Goal: Transaction & Acquisition: Purchase product/service

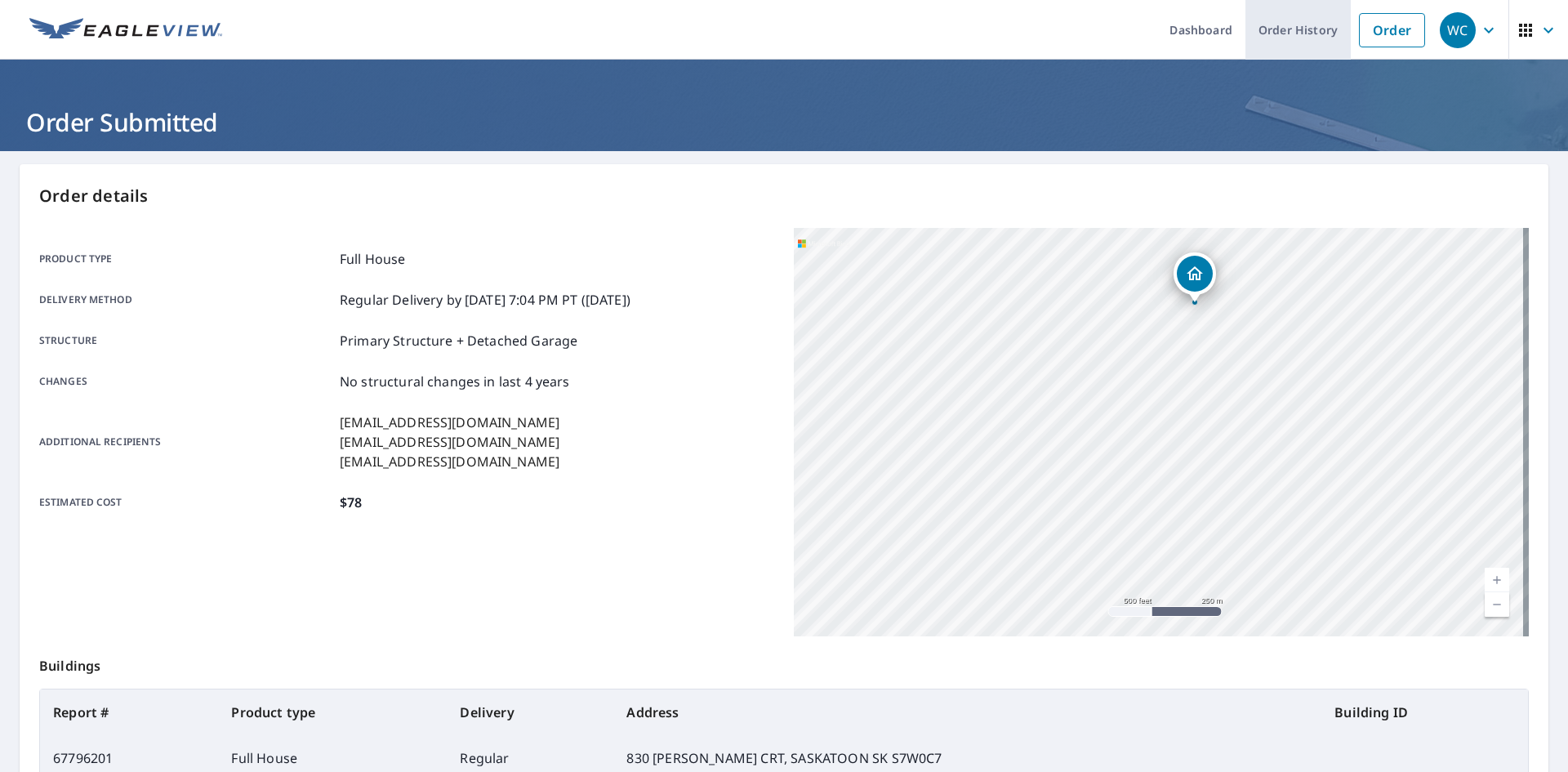
click at [1290, 17] on link "Order History" at bounding box center [1298, 30] width 105 height 60
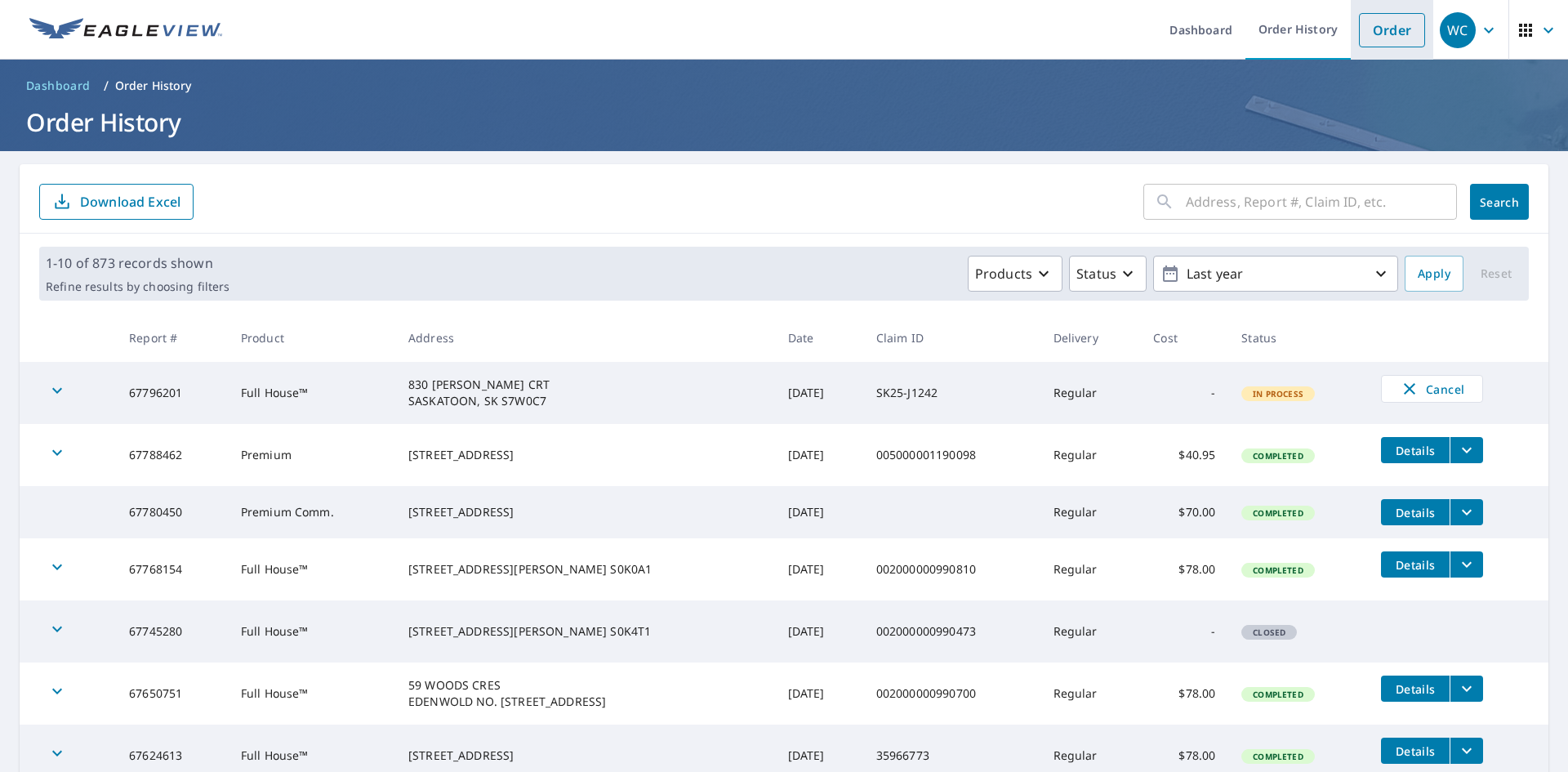
click at [1386, 35] on link "Order" at bounding box center [1392, 30] width 66 height 34
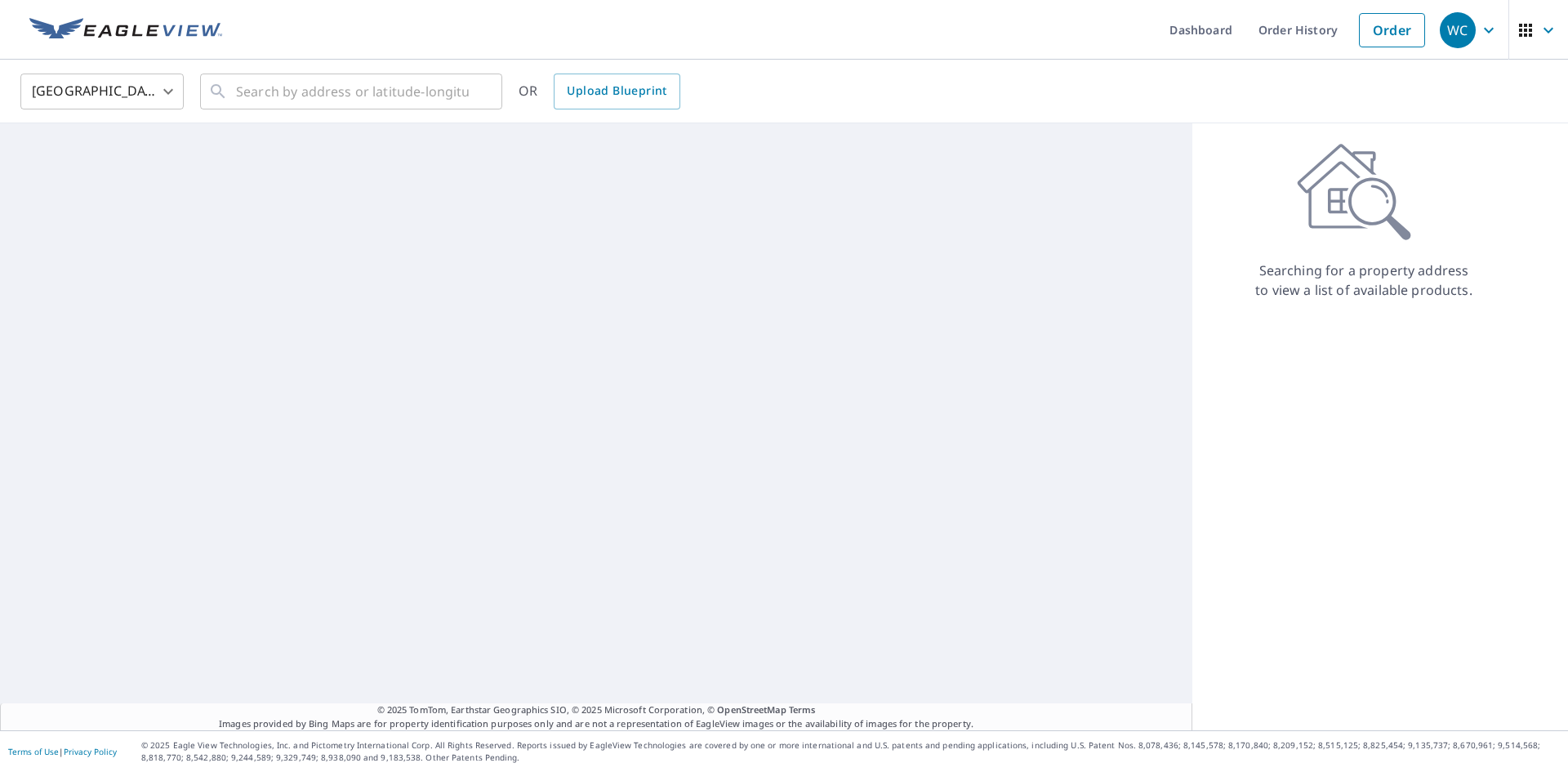
click at [75, 85] on body "WC WC Dashboard Order History Order WC [GEOGRAPHIC_DATA] [GEOGRAPHIC_DATA] ​ ​ …" at bounding box center [784, 386] width 1568 height 772
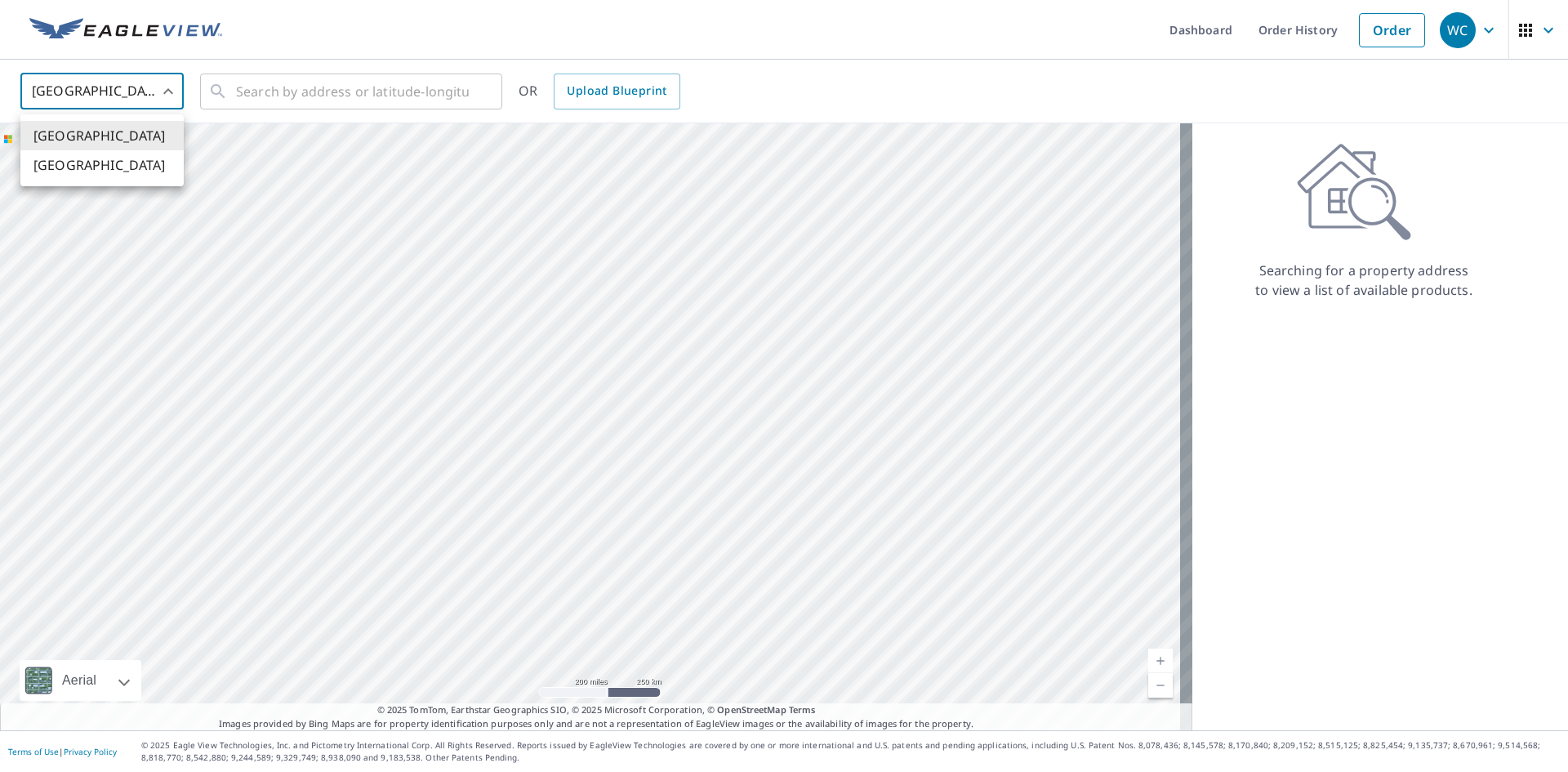
click at [95, 166] on li "[GEOGRAPHIC_DATA]" at bounding box center [102, 165] width 163 height 30
type input "CA"
click at [300, 89] on input "text" at bounding box center [352, 91] width 233 height 46
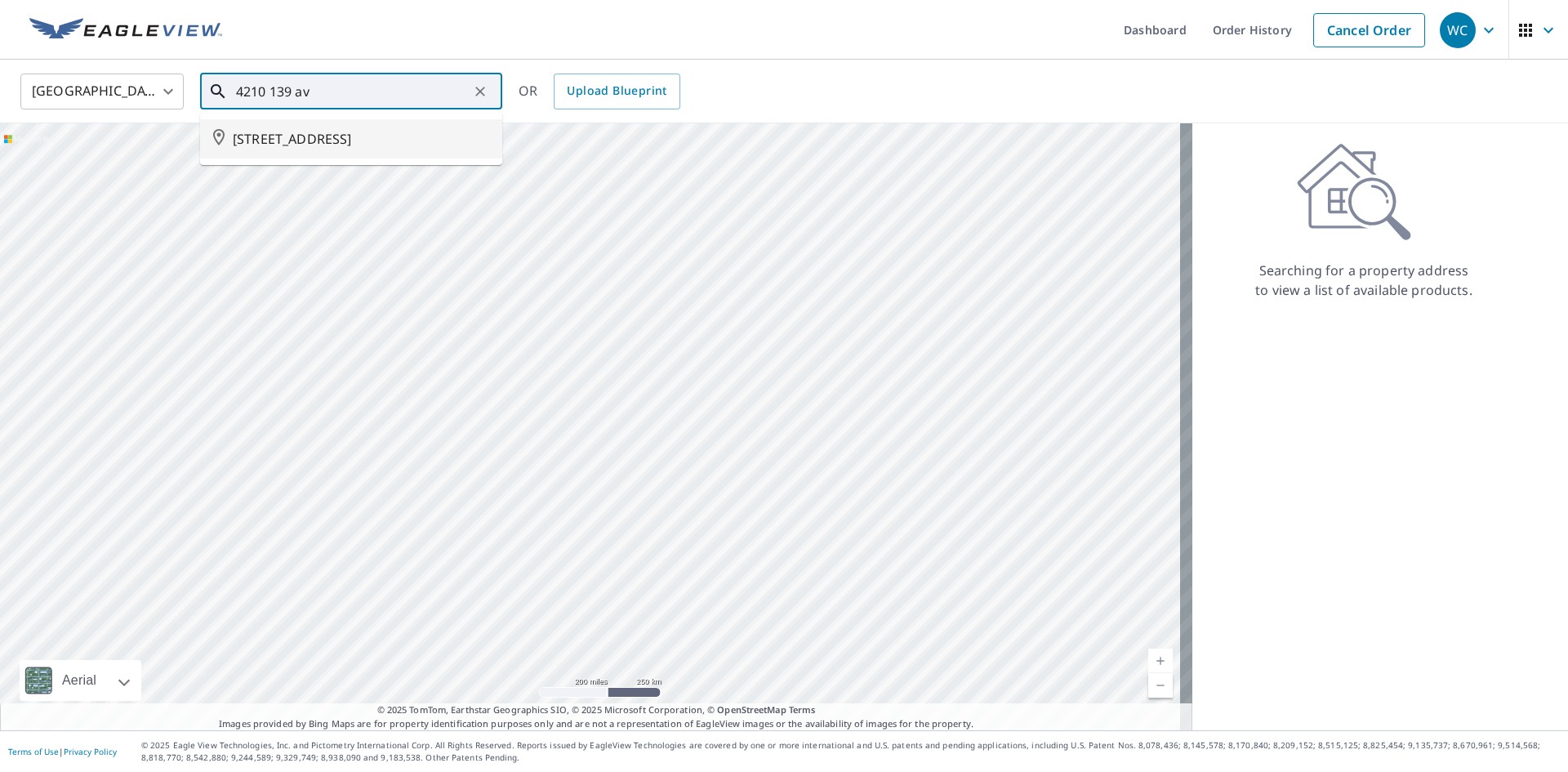
click at [310, 140] on span "[STREET_ADDRESS]" at bounding box center [361, 139] width 257 height 20
type input "[STREET_ADDRESS]"
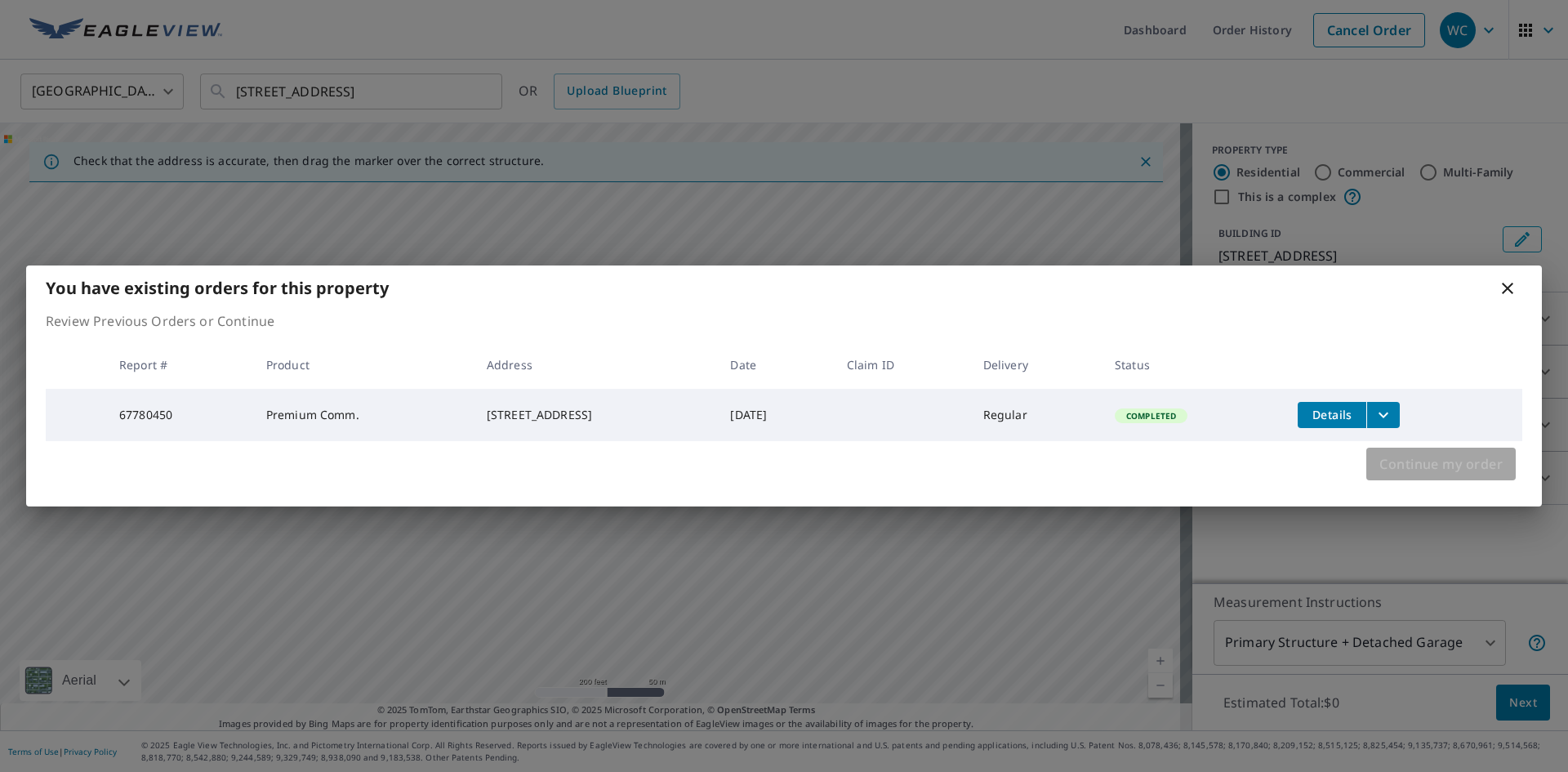
click at [1433, 470] on span "Continue my order" at bounding box center [1440, 463] width 123 height 23
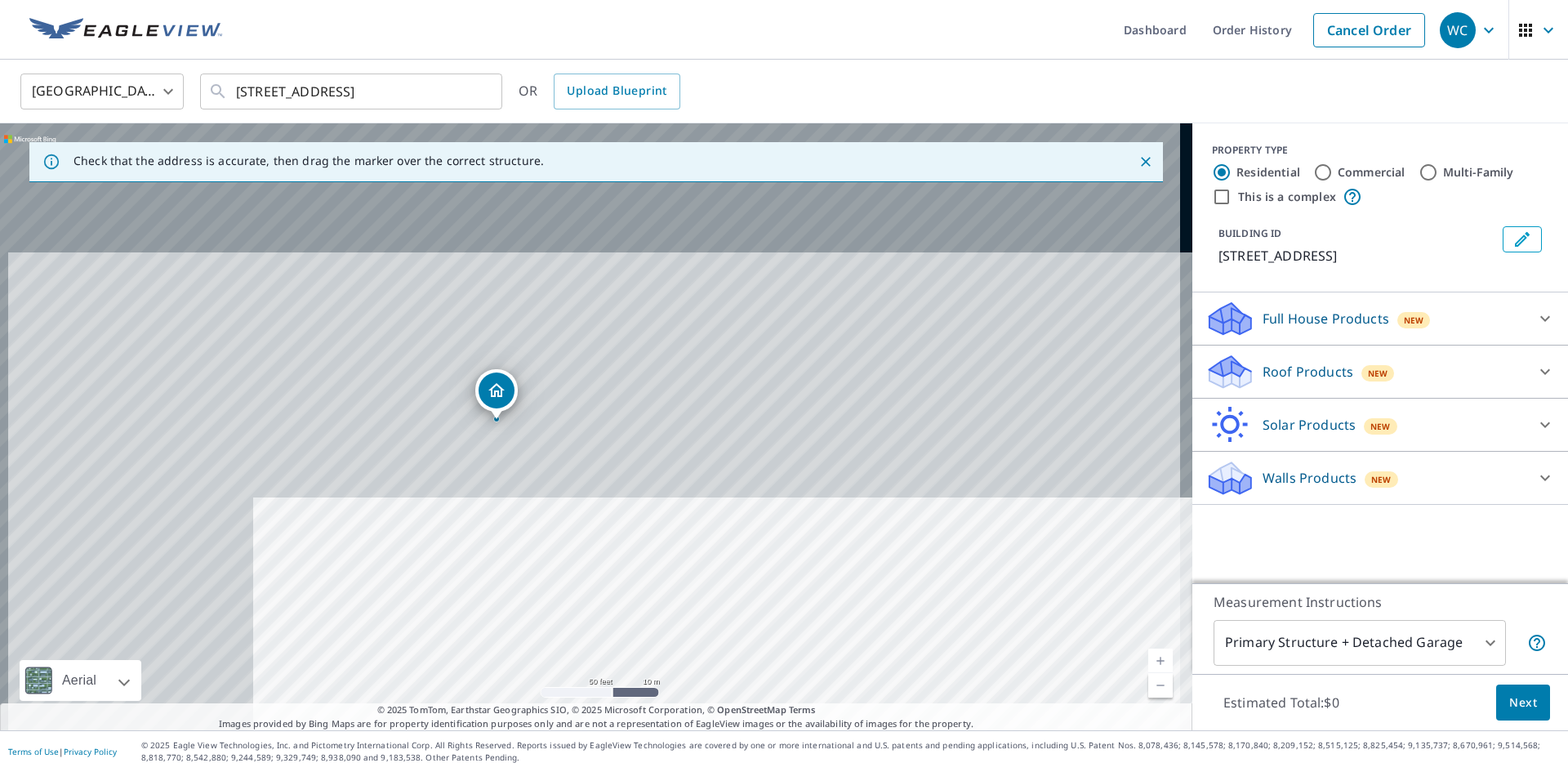
drag, startPoint x: 595, startPoint y: 649, endPoint x: 645, endPoint y: 661, distance: 51.4
click at [631, 680] on div "[STREET_ADDRESS]" at bounding box center [596, 426] width 1192 height 607
